Goal: Check status: Check status

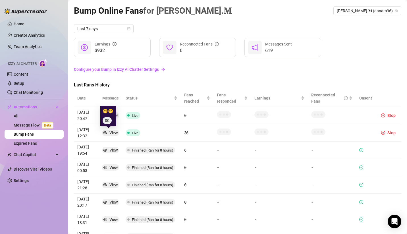
click at [104, 128] on td "View" at bounding box center [110, 132] width 23 height 17
